Goal: Find contact information: Find contact information

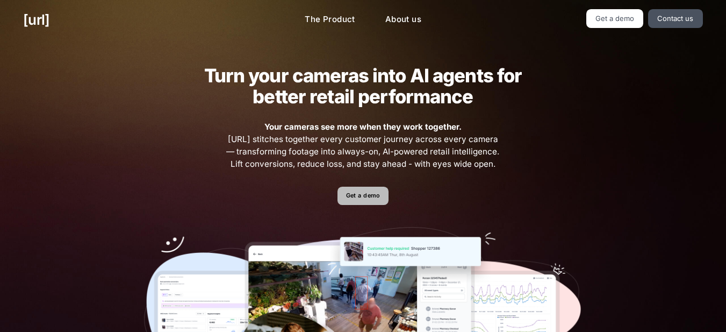
click at [349, 193] on link "Get a demo" at bounding box center [362, 195] width 51 height 19
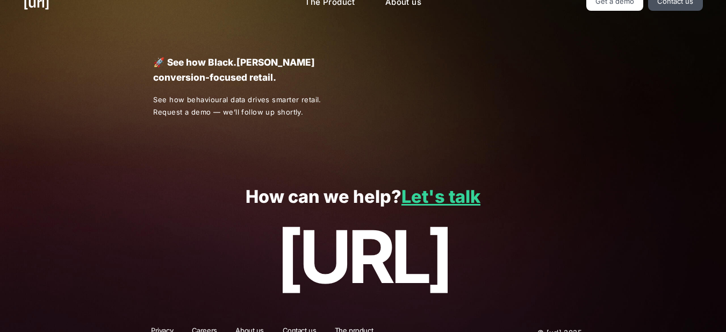
scroll to position [35, 0]
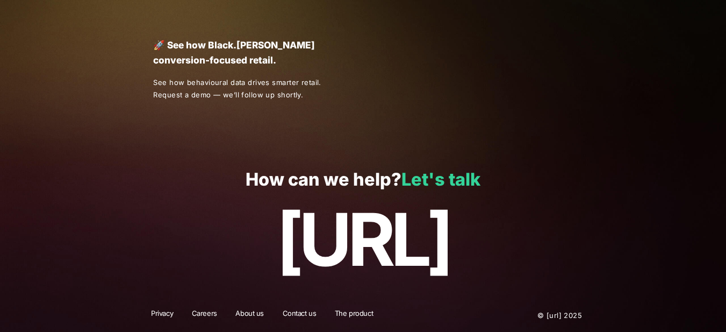
click at [420, 181] on link "Let's talk" at bounding box center [440, 179] width 79 height 21
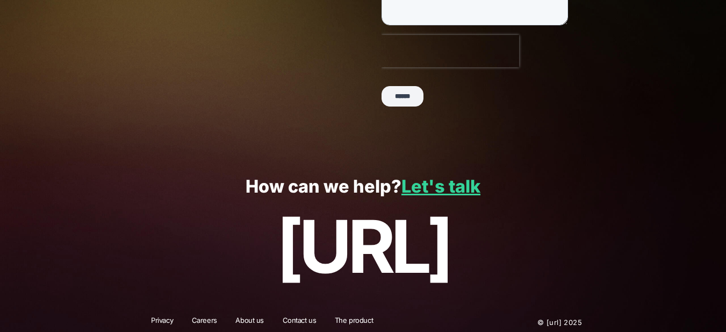
scroll to position [323, 0]
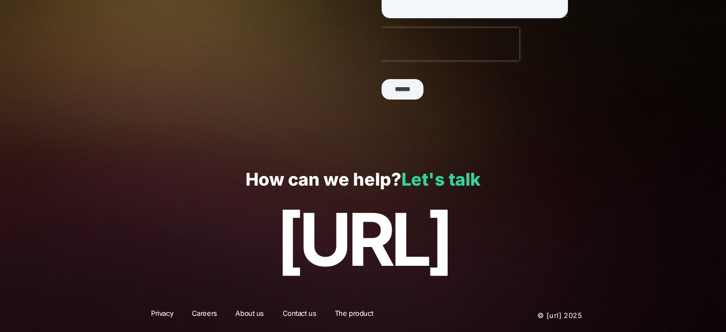
click at [455, 177] on link "Let's talk" at bounding box center [440, 179] width 79 height 21
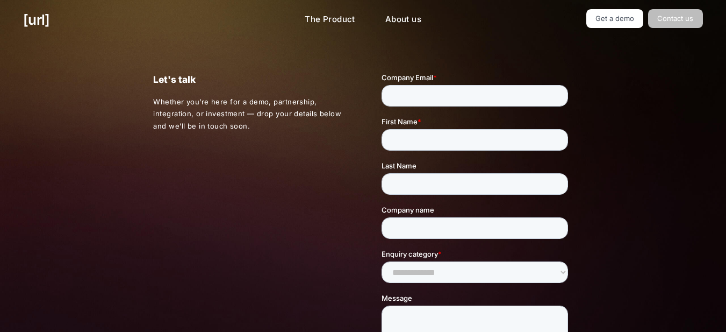
click at [682, 17] on link "Contact us" at bounding box center [675, 18] width 55 height 19
